Goal: Information Seeking & Learning: Learn about a topic

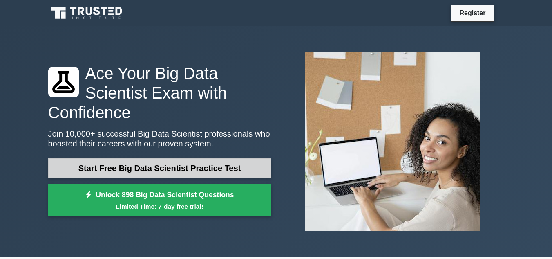
click at [144, 158] on link "Start Free Big Data Scientist Practice Test" at bounding box center [159, 168] width 223 height 20
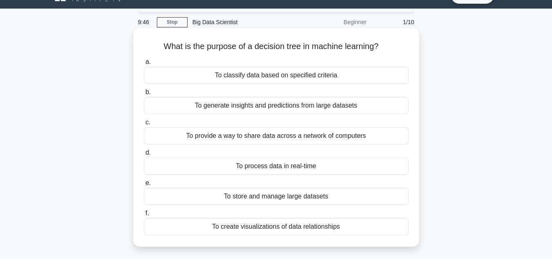
scroll to position [18, 0]
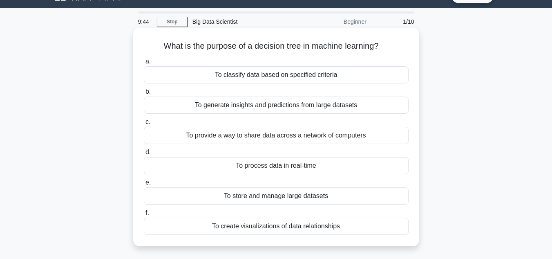
click at [248, 136] on div "To provide a way to share data across a network of computers" at bounding box center [276, 135] width 265 height 17
click at [144, 125] on input "c. To provide a way to share data across a network of computers" at bounding box center [144, 121] width 0 height 5
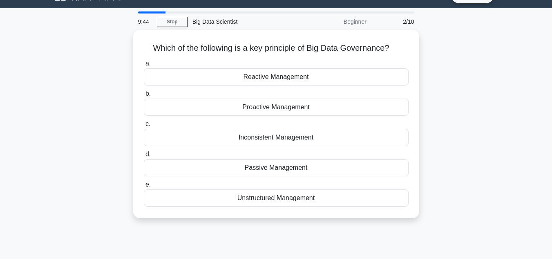
scroll to position [0, 0]
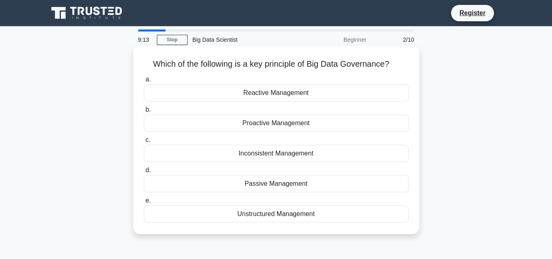
click at [230, 154] on div "Inconsistent Management" at bounding box center [276, 153] width 265 height 17
click at [144, 143] on input "c. Inconsistent Management" at bounding box center [144, 139] width 0 height 5
